Goal: Check status

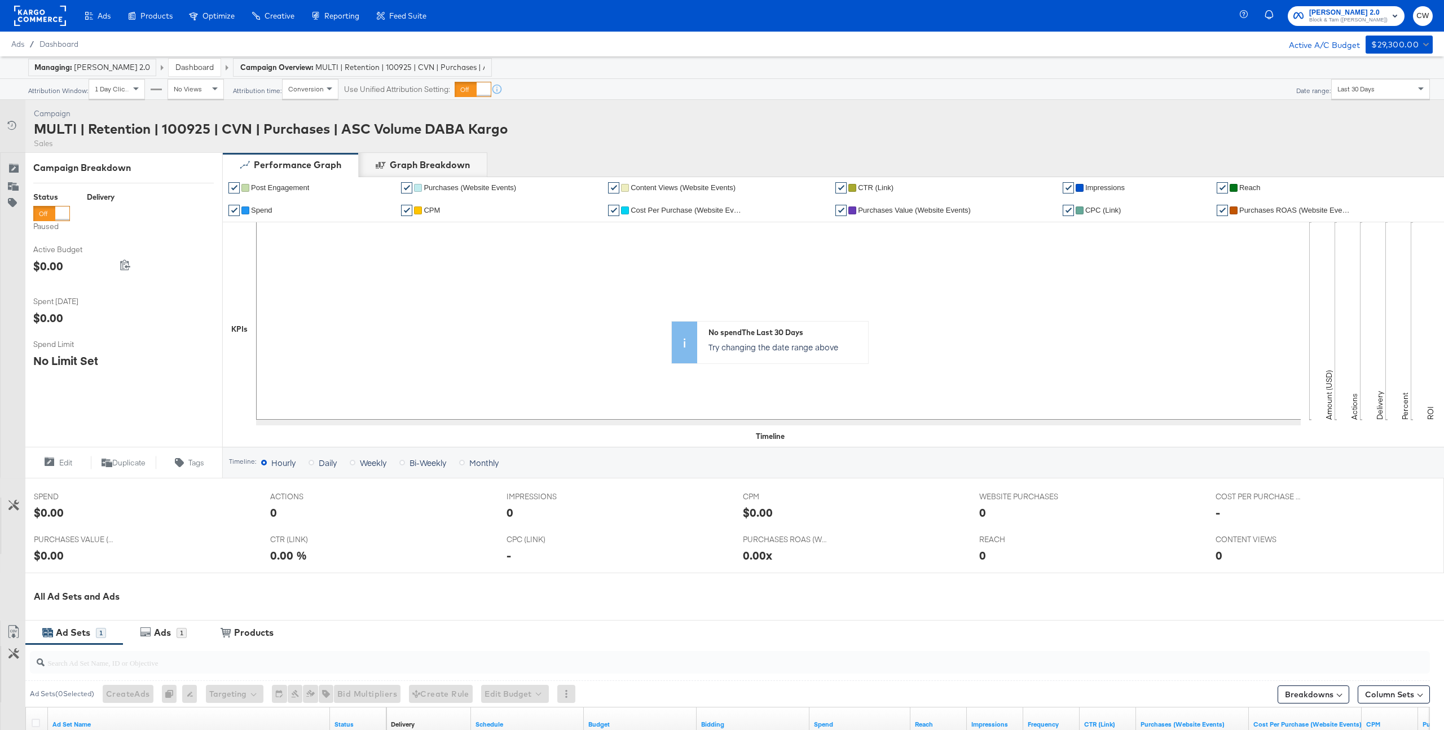
click at [190, 66] on link "Dashboard" at bounding box center [194, 67] width 38 height 10
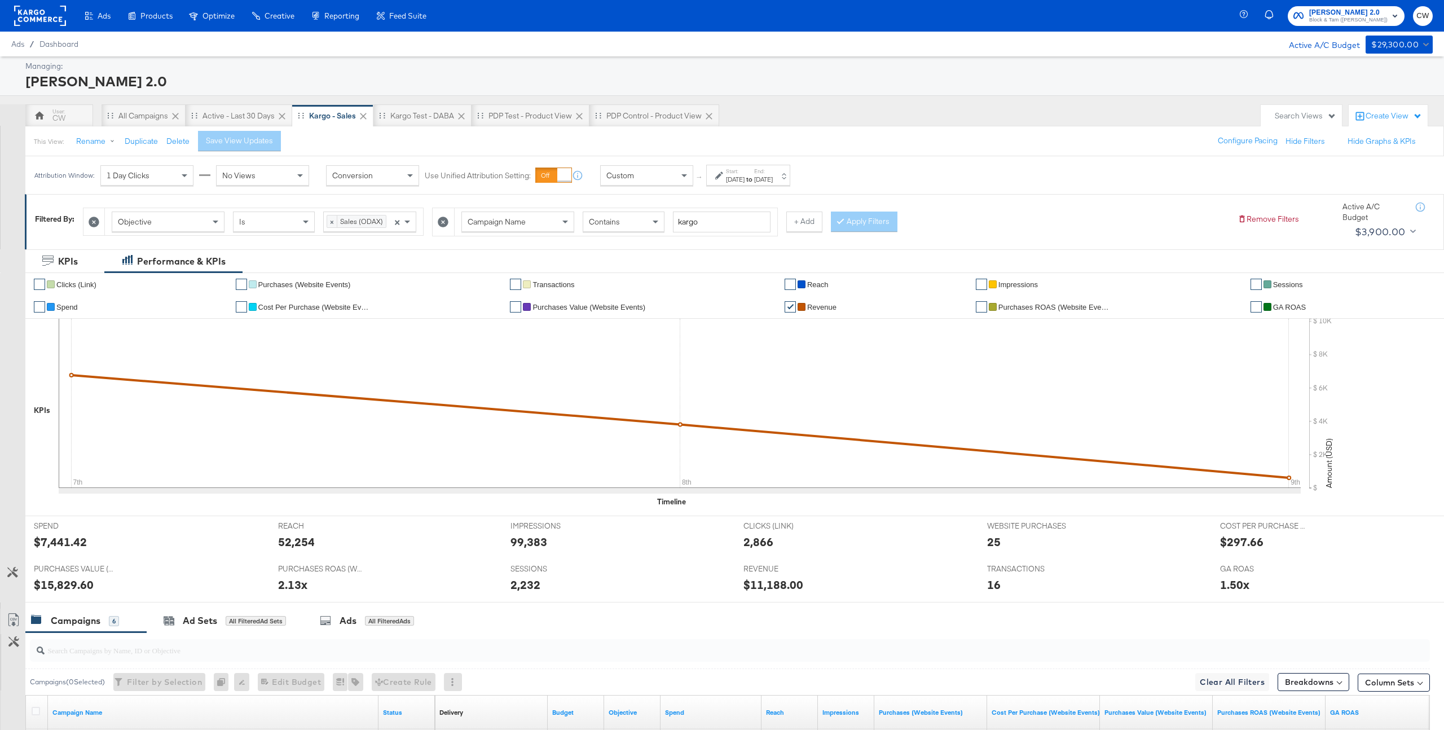
click at [773, 181] on div "[DATE]" at bounding box center [763, 179] width 19 height 9
click at [618, 262] on input "[DATE]" at bounding box center [619, 264] width 151 height 20
click at [550, 337] on td "5" at bounding box center [557, 337] width 19 height 16
type input "[DATE]"
click at [811, 317] on button "Apply" at bounding box center [809, 326] width 36 height 20
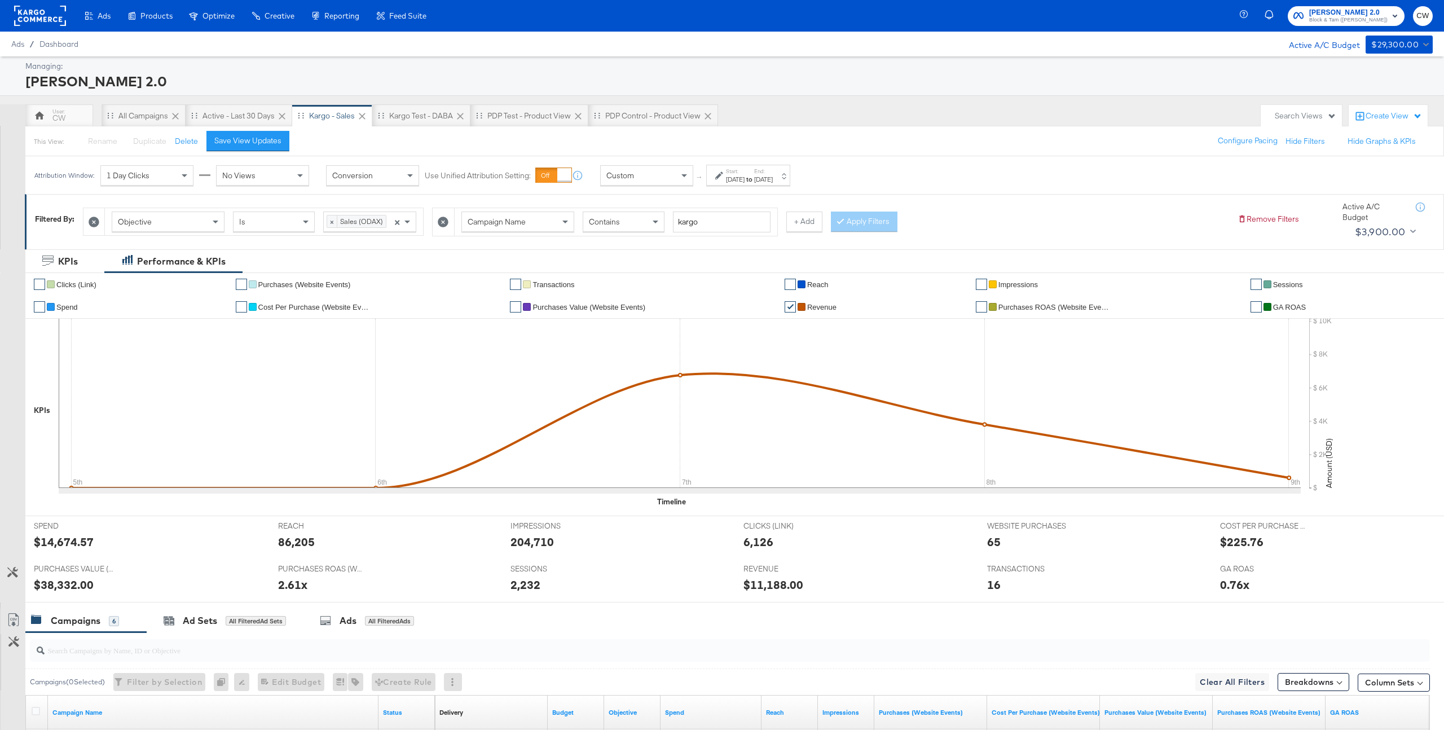
click at [745, 181] on div "[DATE]" at bounding box center [735, 179] width 19 height 9
click at [557, 316] on button "Cancel" at bounding box center [564, 326] width 41 height 20
click at [634, 182] on div "Custom" at bounding box center [647, 175] width 92 height 19
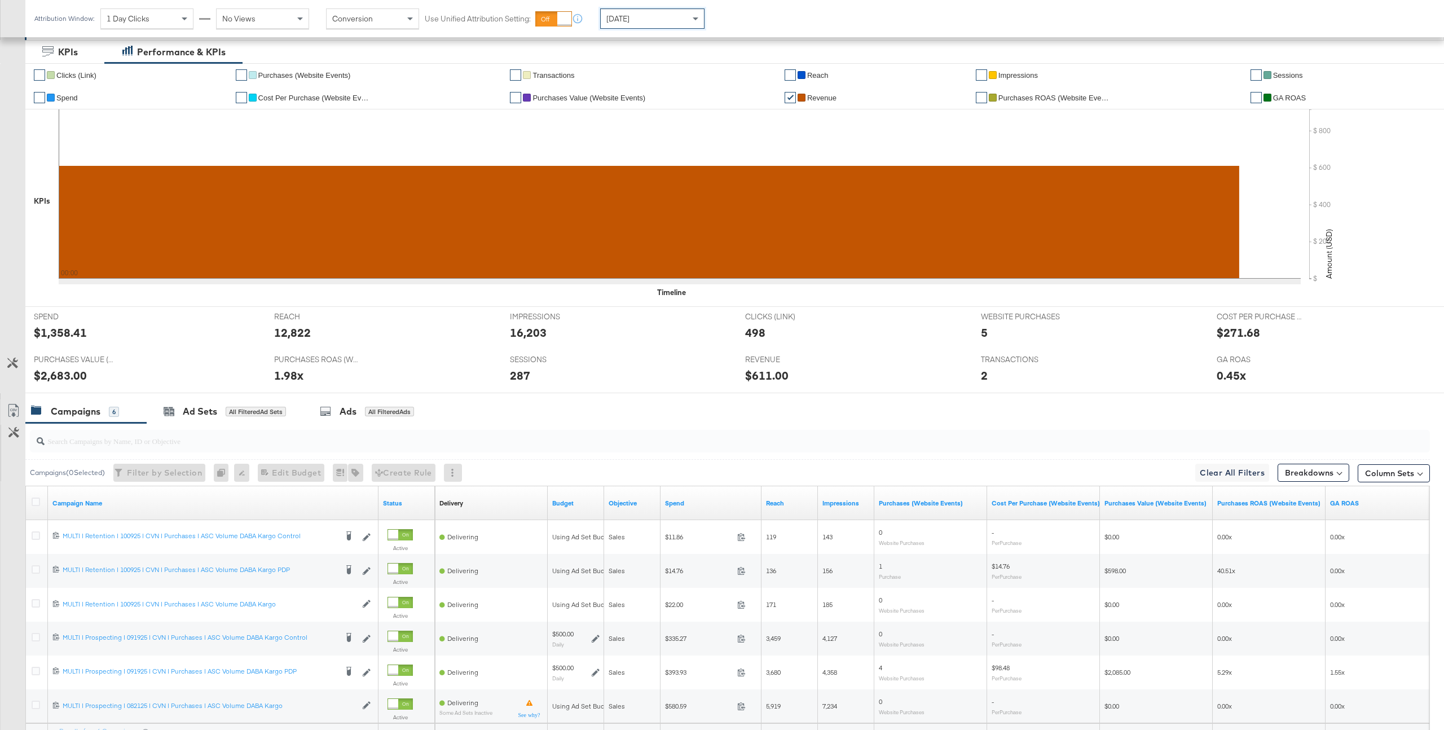
scroll to position [319, 0]
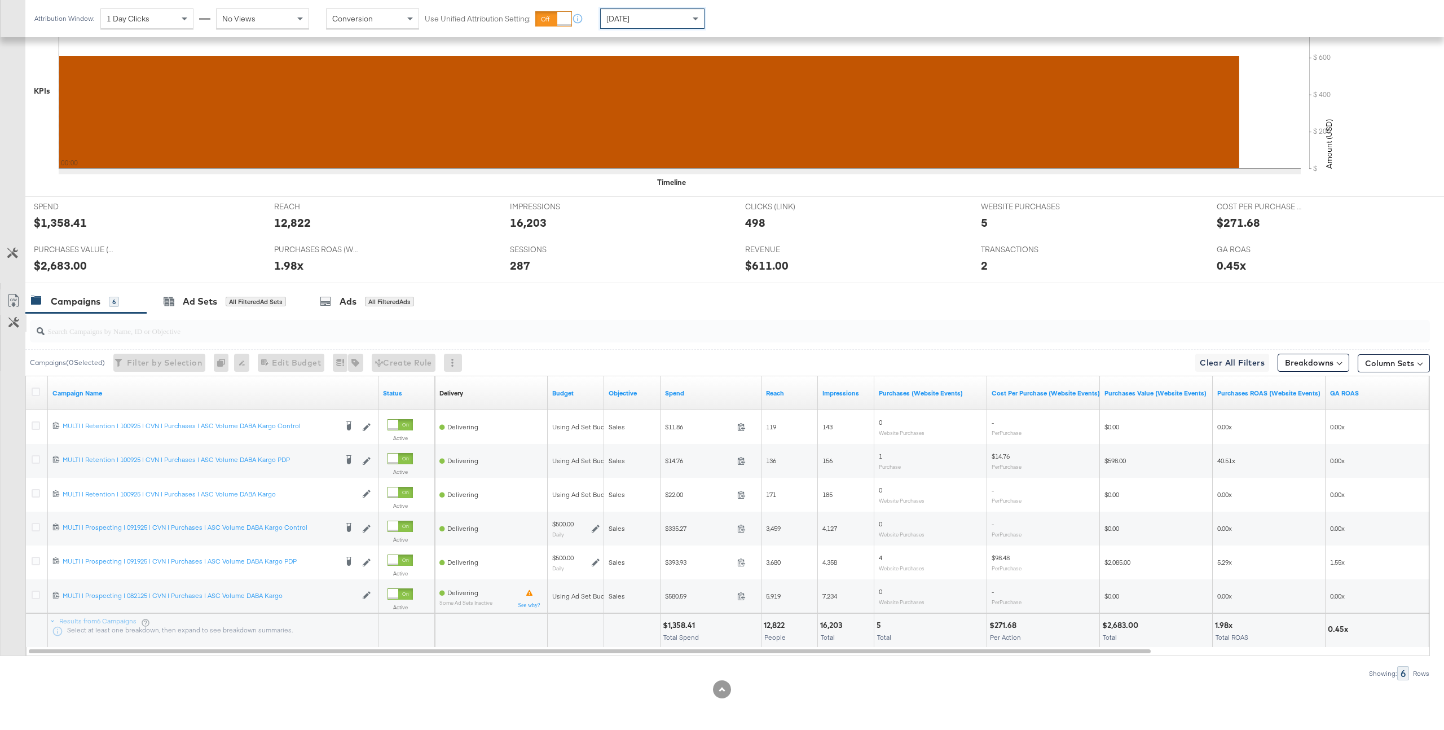
click at [15, 325] on icon at bounding box center [13, 322] width 11 height 11
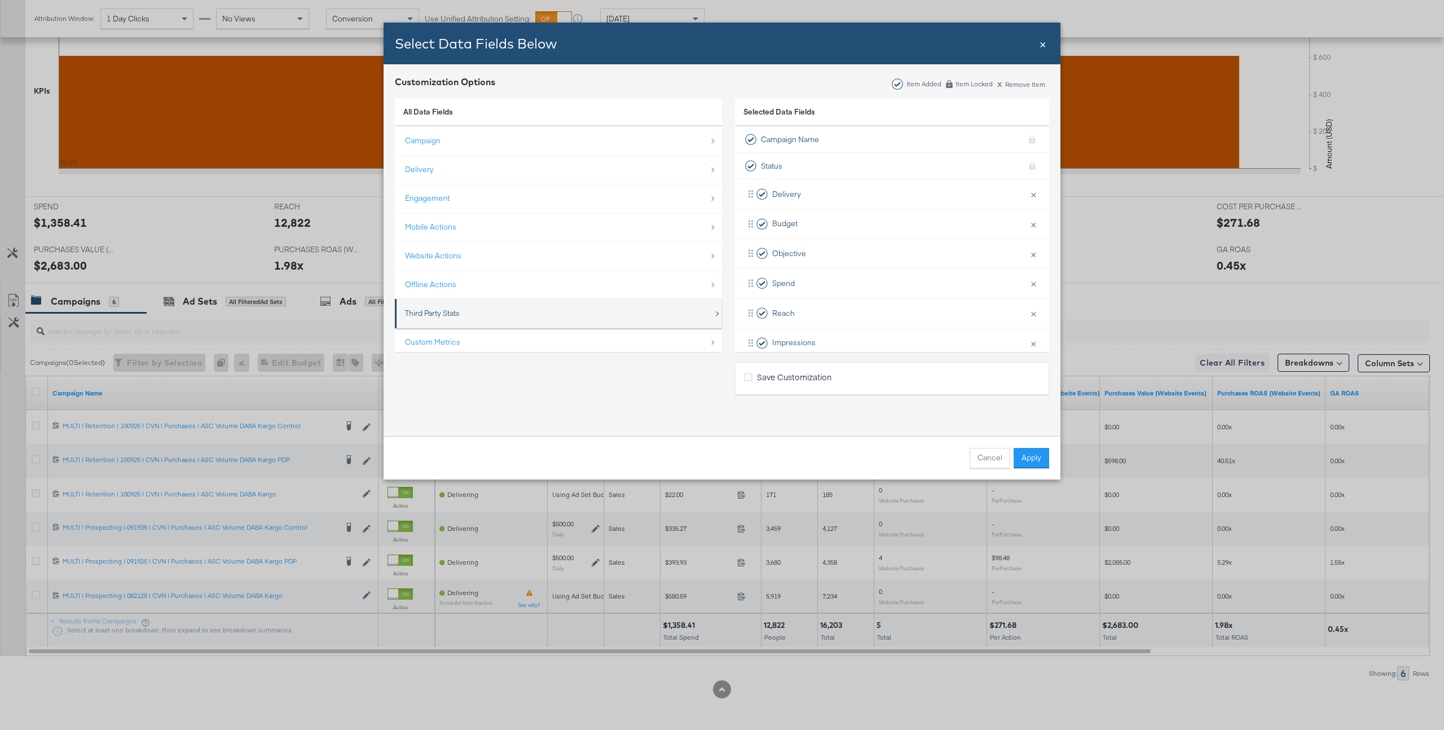
click at [455, 316] on div "Third Party Stats" at bounding box center [432, 313] width 55 height 11
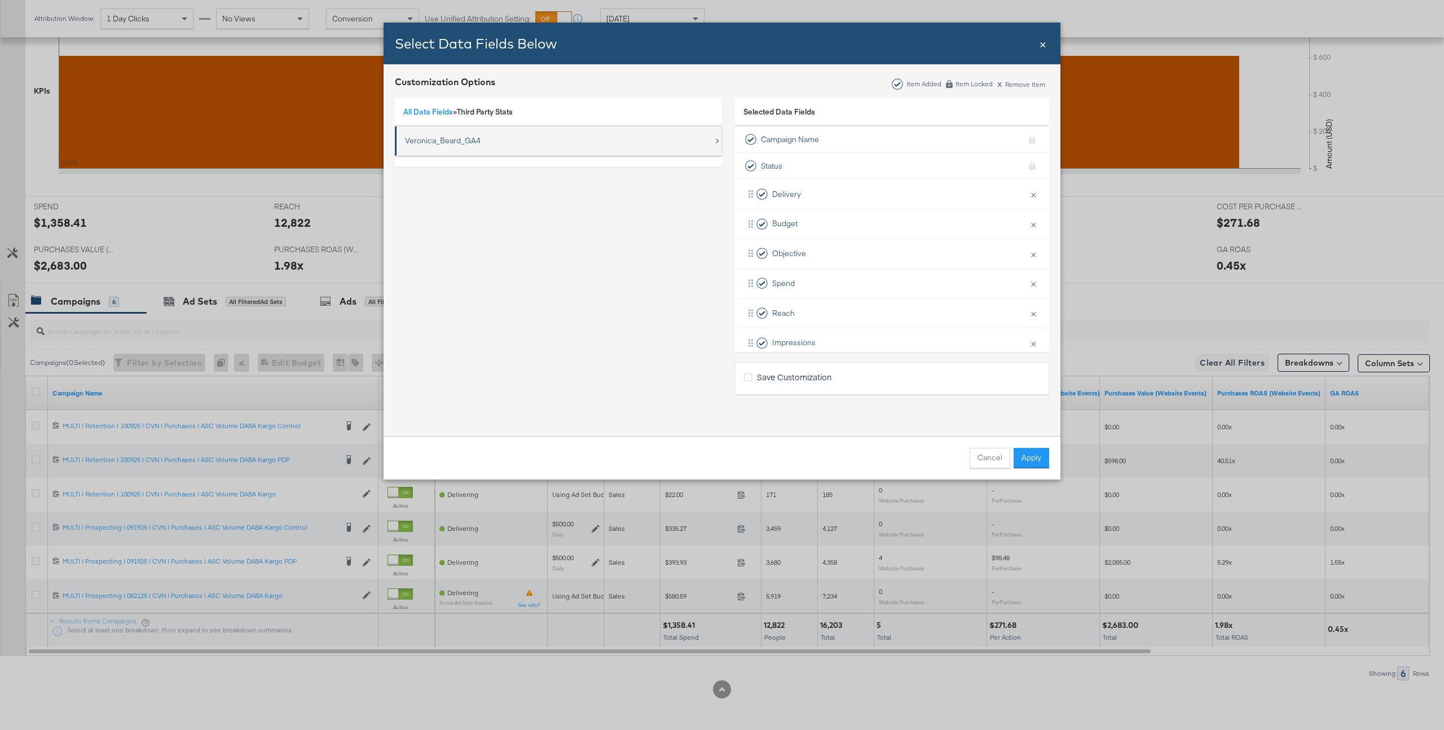
click at [450, 142] on div "Veronica_Beard_GA4" at bounding box center [443, 140] width 76 height 11
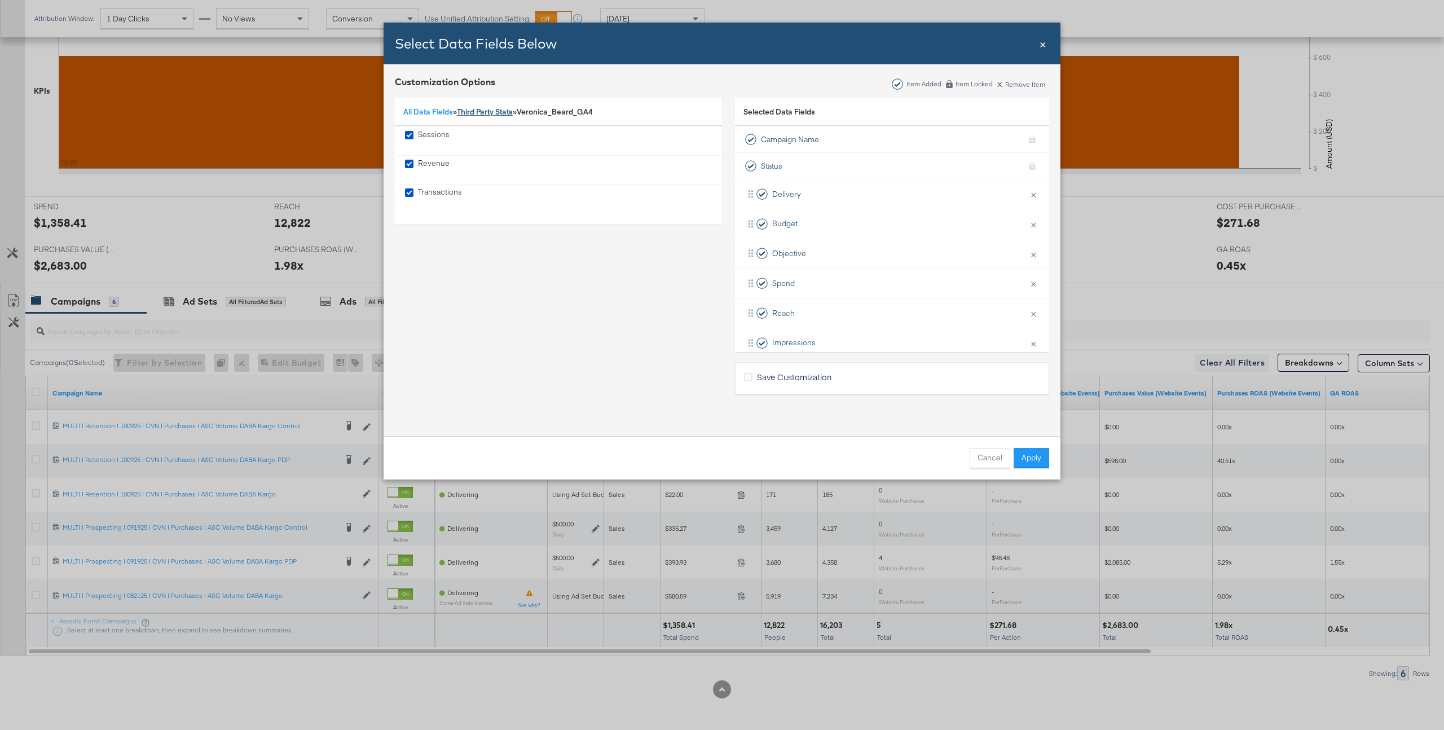
click at [502, 113] on link "Third Party Stats" at bounding box center [485, 112] width 56 height 10
click at [1005, 459] on button "Cancel" at bounding box center [990, 458] width 41 height 20
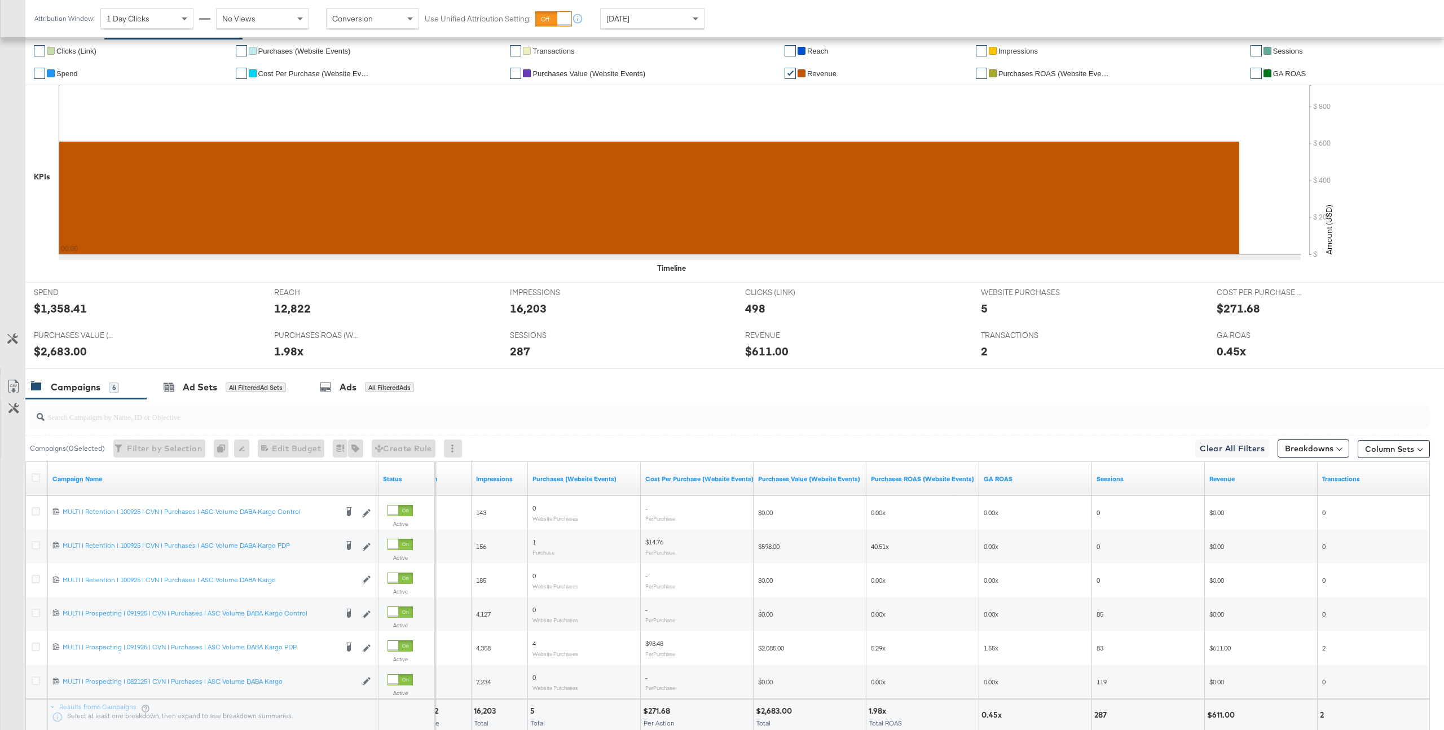
scroll to position [234, 0]
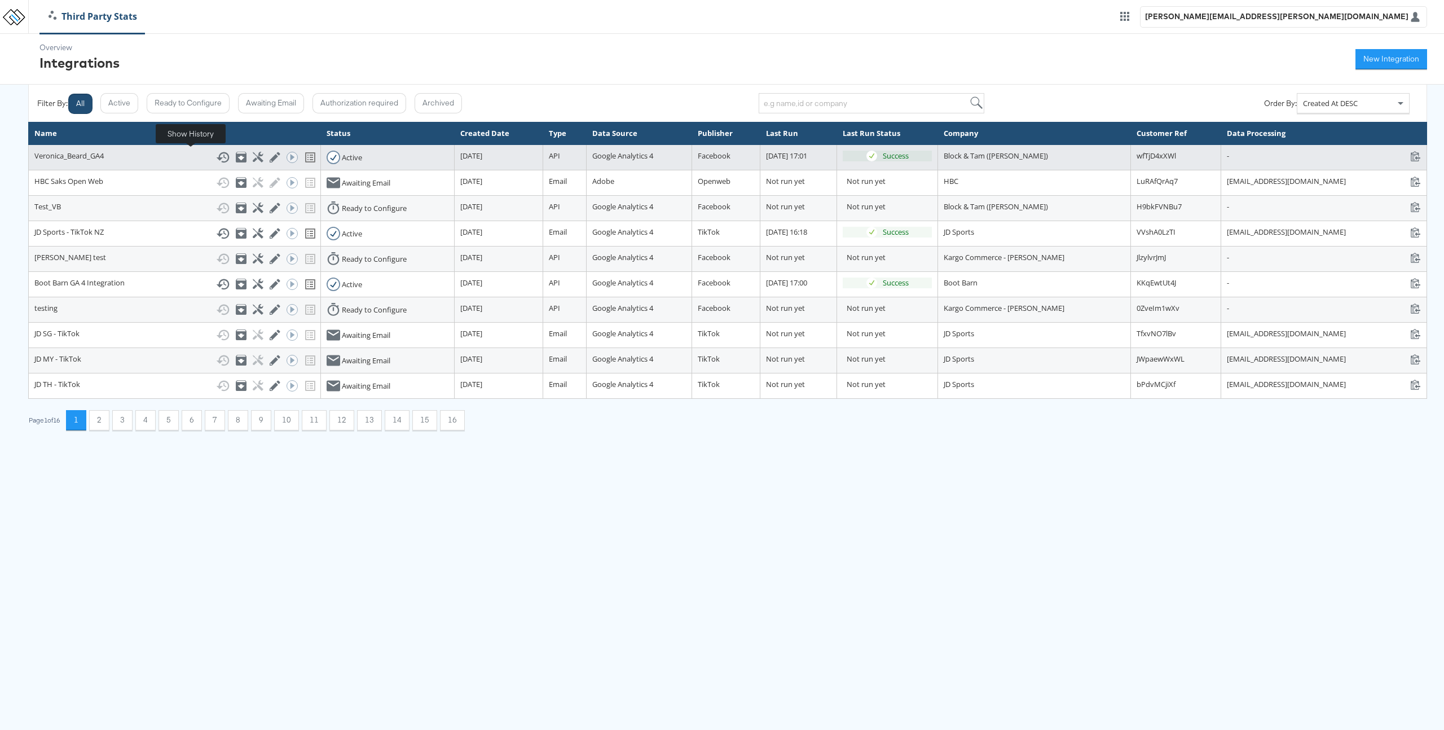
click at [216, 161] on icon at bounding box center [223, 158] width 14 height 14
